Goal: Task Accomplishment & Management: Use online tool/utility

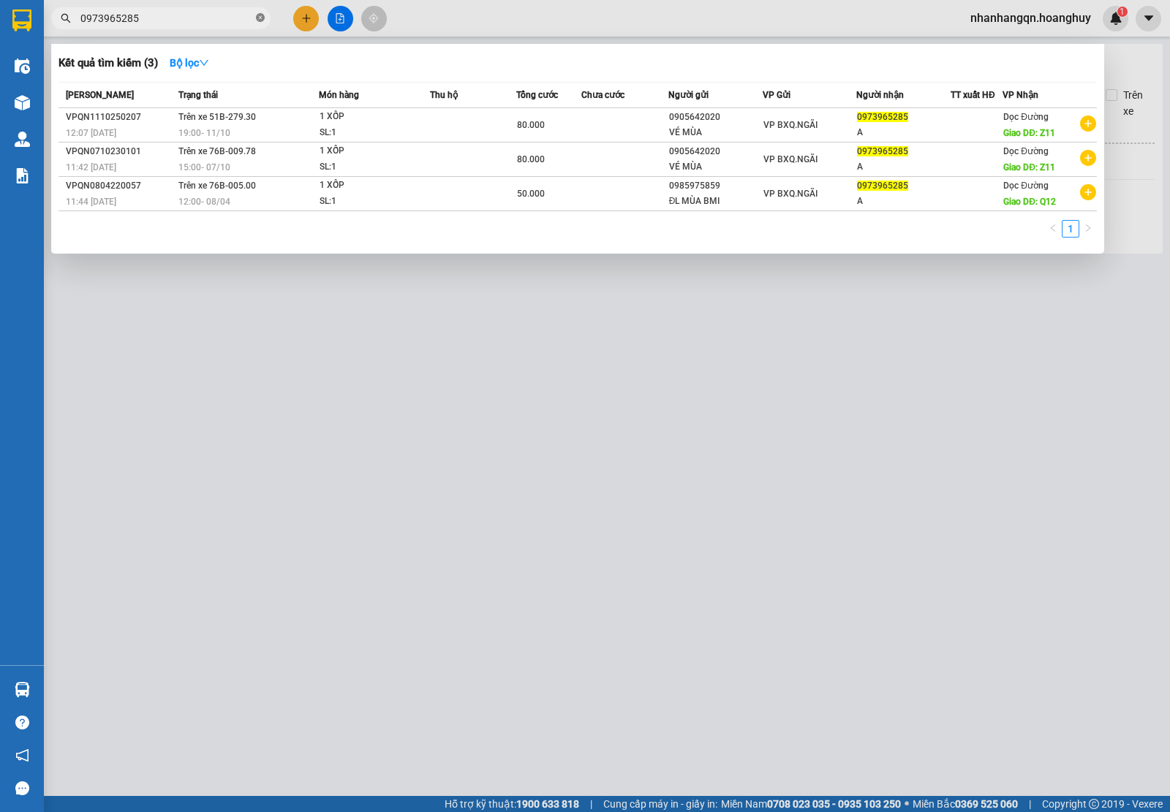
click at [264, 15] on icon "close-circle" at bounding box center [260, 17] width 9 height 9
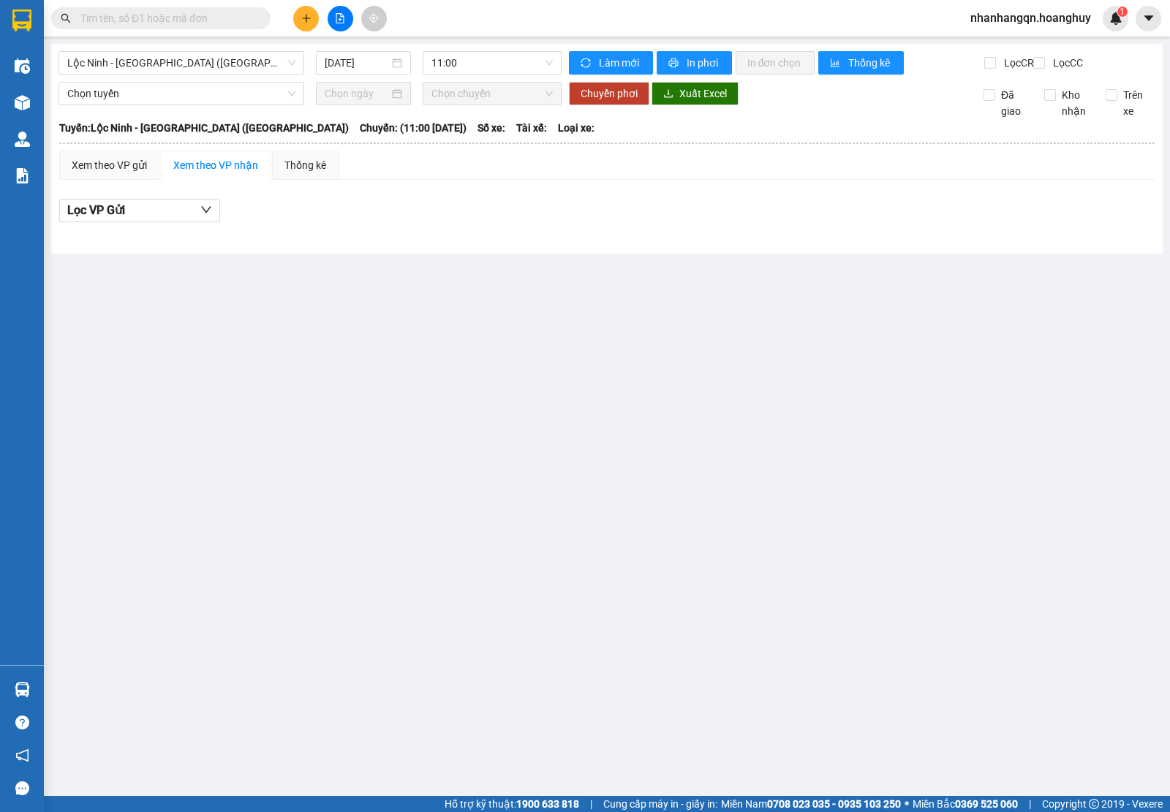
click at [218, 19] on input "text" at bounding box center [166, 18] width 173 height 16
click at [234, 18] on input "text" at bounding box center [166, 18] width 173 height 16
click at [235, 18] on input "text" at bounding box center [166, 18] width 173 height 16
click at [232, 23] on input "text" at bounding box center [166, 18] width 173 height 16
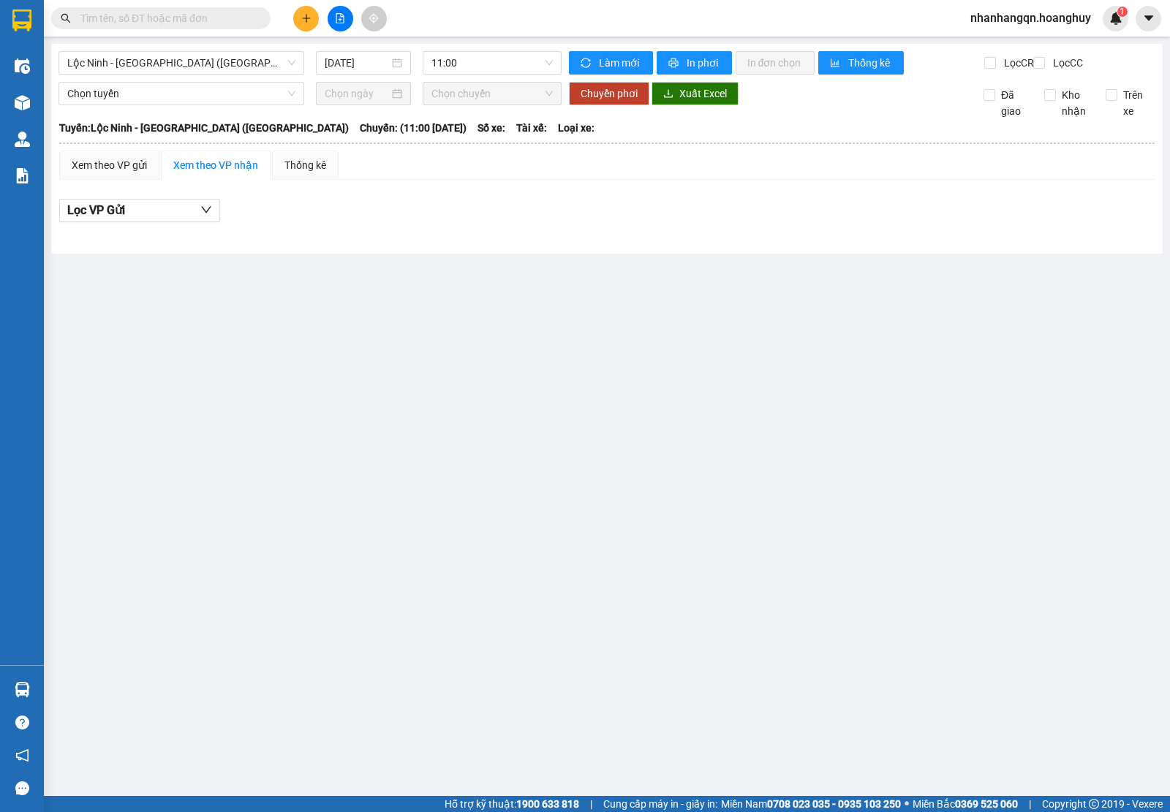
click at [230, 23] on input "text" at bounding box center [166, 18] width 173 height 16
click at [230, 26] on input "text" at bounding box center [166, 18] width 173 height 16
click at [139, 20] on input "text" at bounding box center [166, 18] width 173 height 16
click at [174, 19] on input "text" at bounding box center [166, 18] width 173 height 16
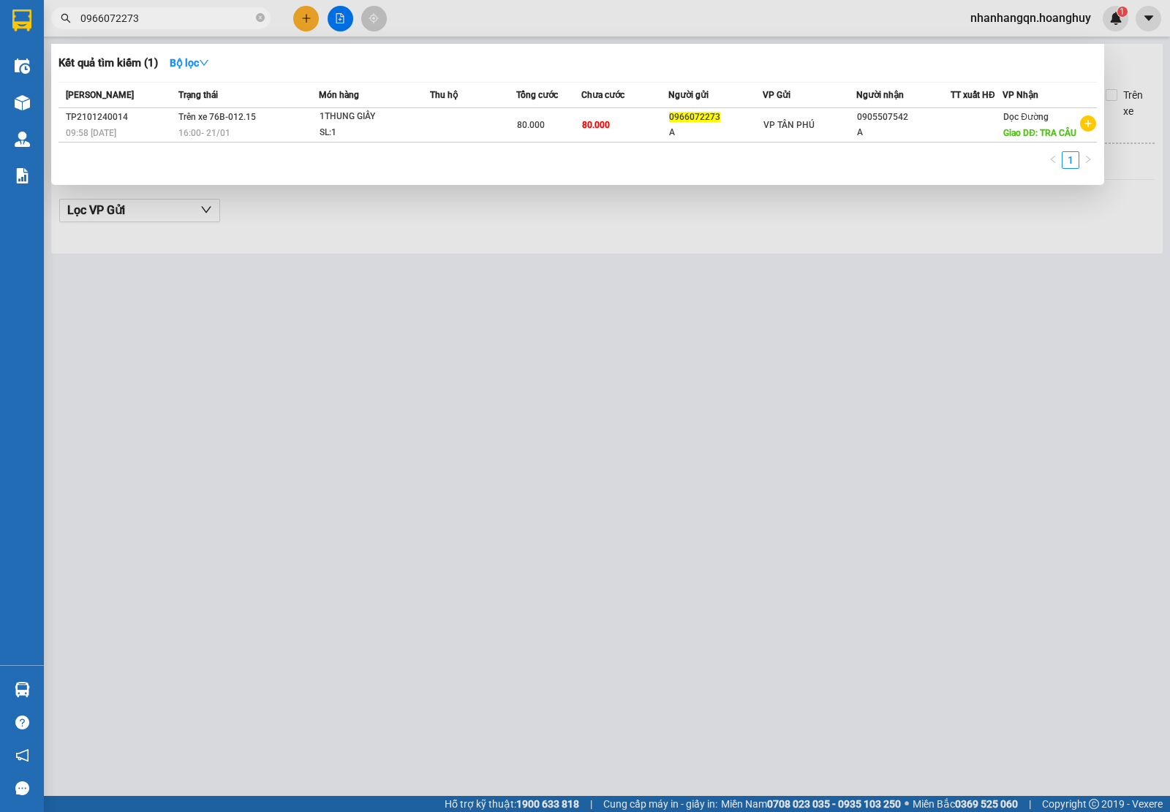
type input "0966072273"
click at [260, 26] on span at bounding box center [260, 18] width 9 height 16
click at [258, 20] on icon "close-circle" at bounding box center [260, 17] width 9 height 9
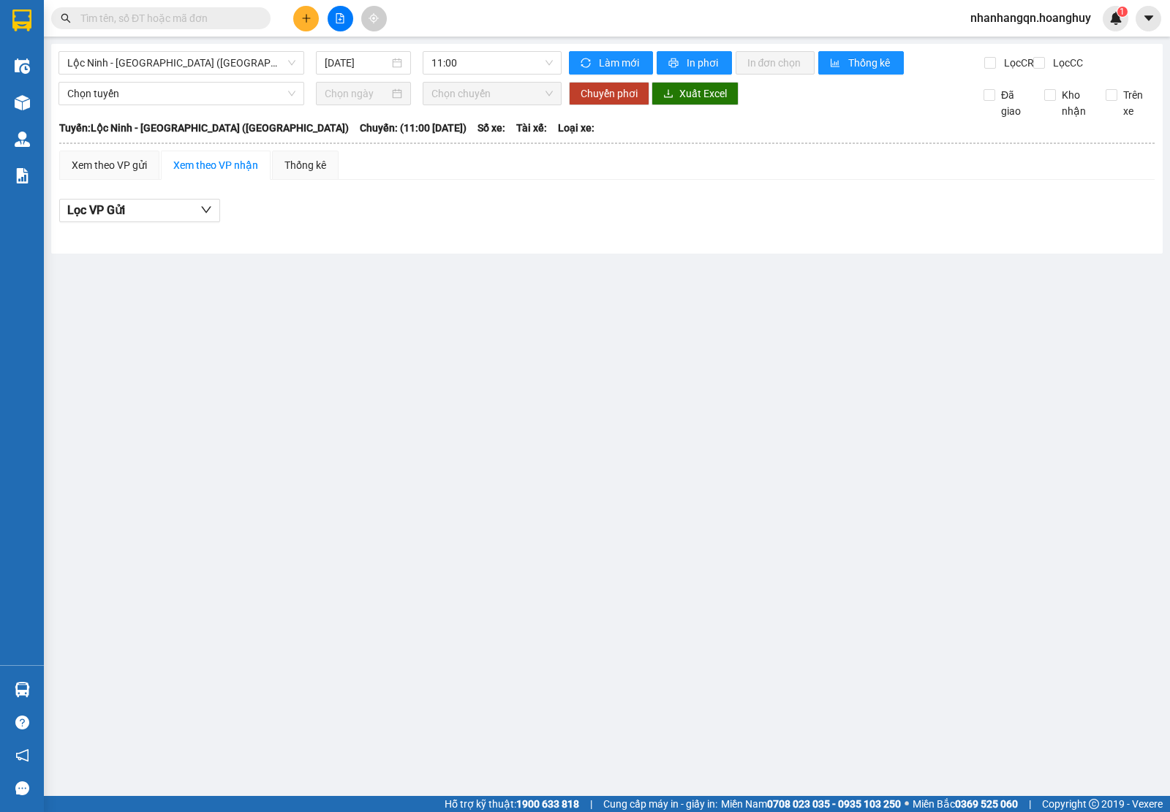
click at [195, 15] on input "text" at bounding box center [166, 18] width 173 height 16
